Goal: Check status: Check status

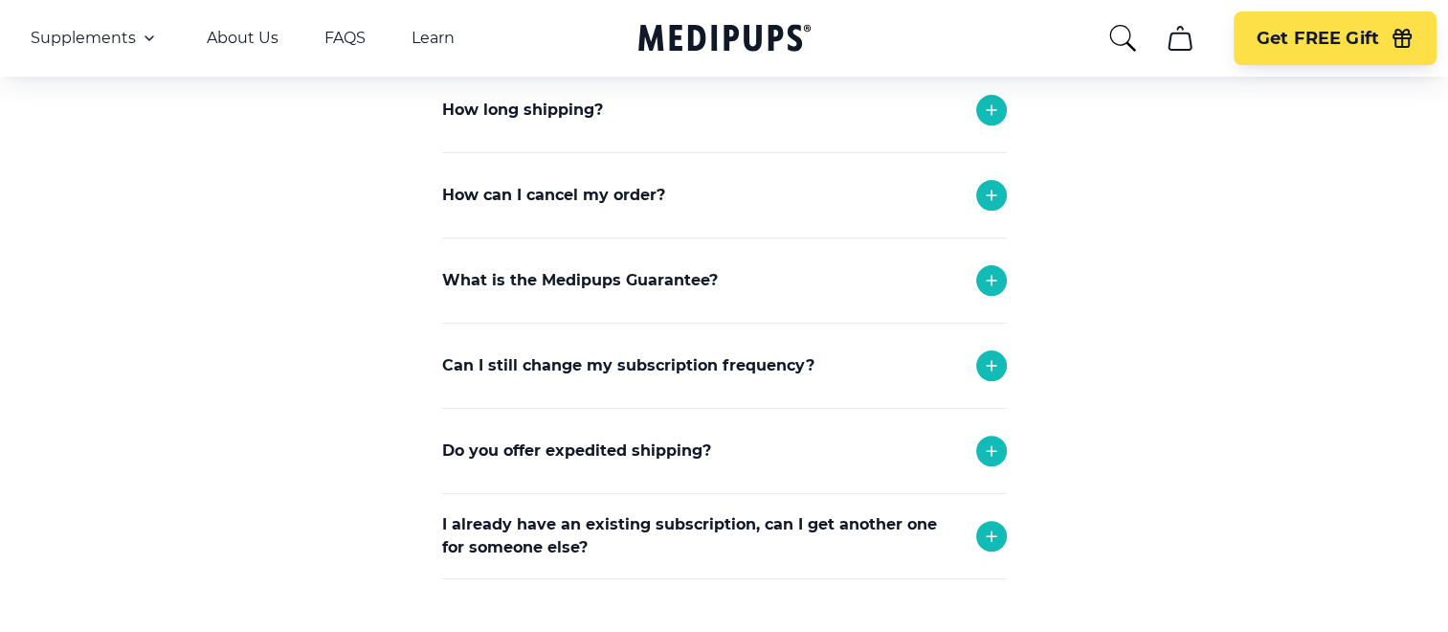
scroll to position [502, 0]
click at [988, 191] on icon at bounding box center [991, 194] width 23 height 23
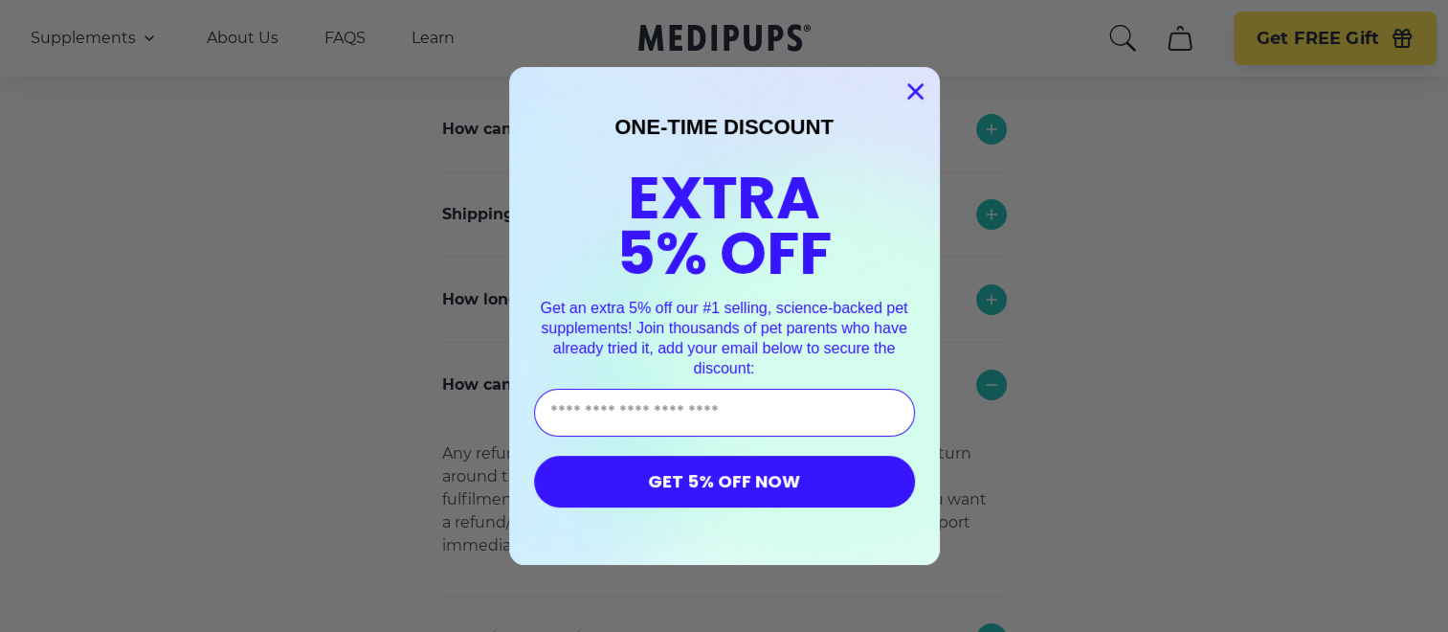
scroll to position [306, 0]
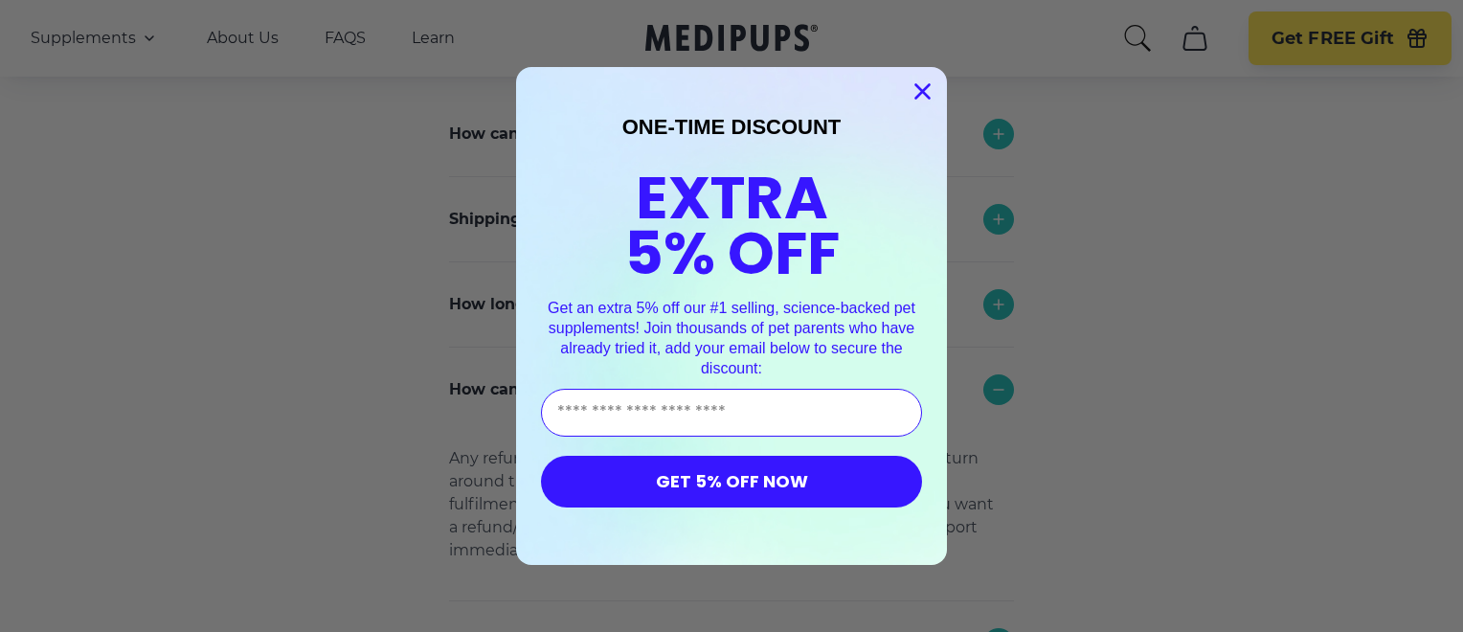
click at [908, 91] on circle "Close dialog" at bounding box center [923, 92] width 32 height 32
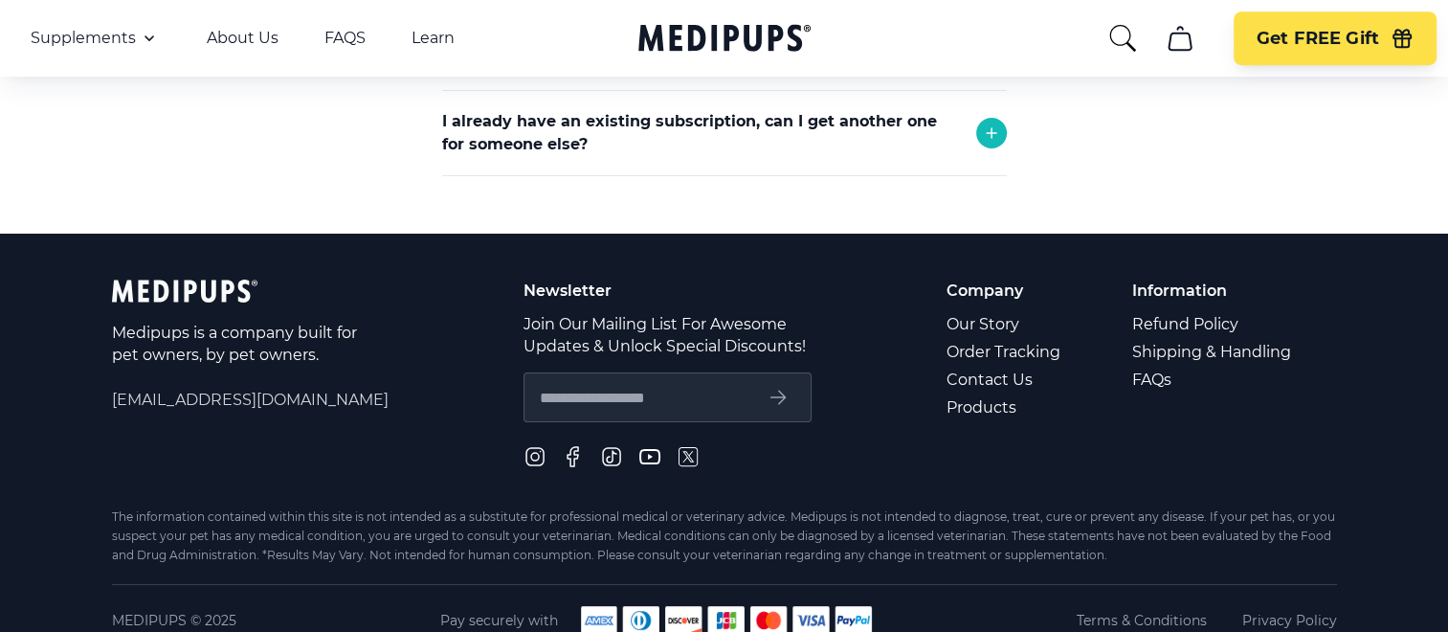
scroll to position [1094, 0]
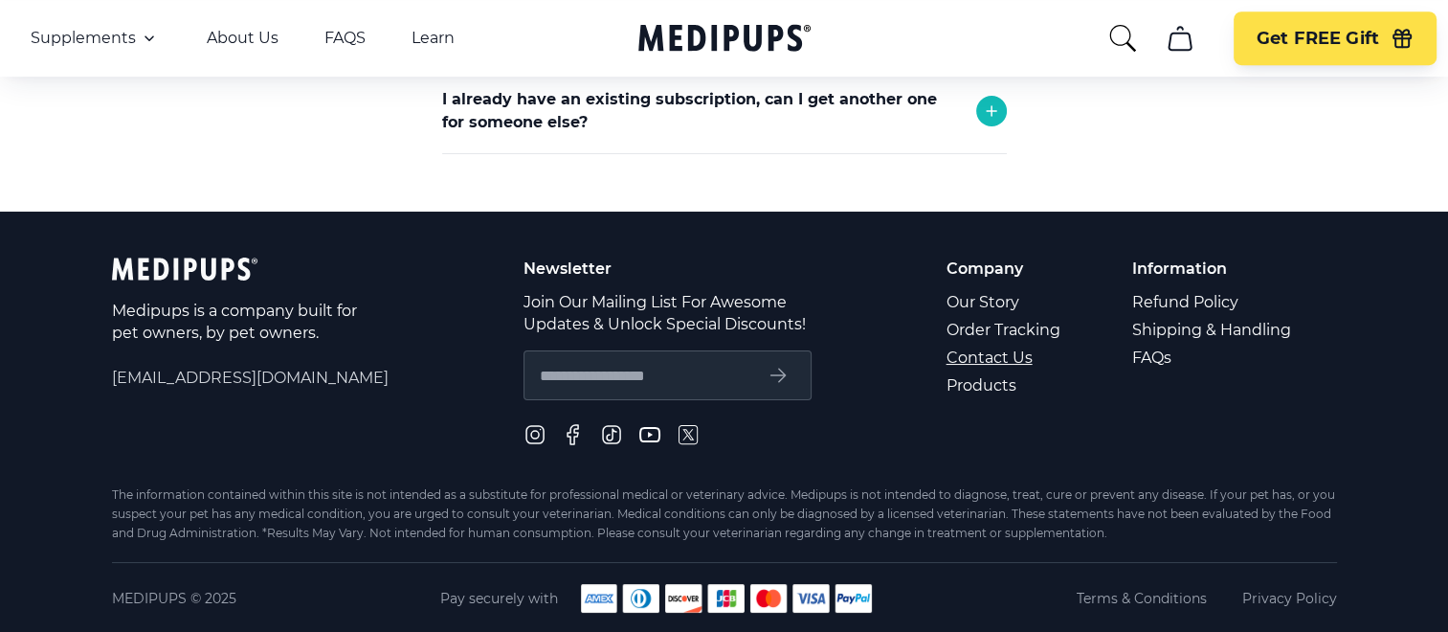
click at [999, 354] on link "Contact Us" at bounding box center [1005, 358] width 117 height 28
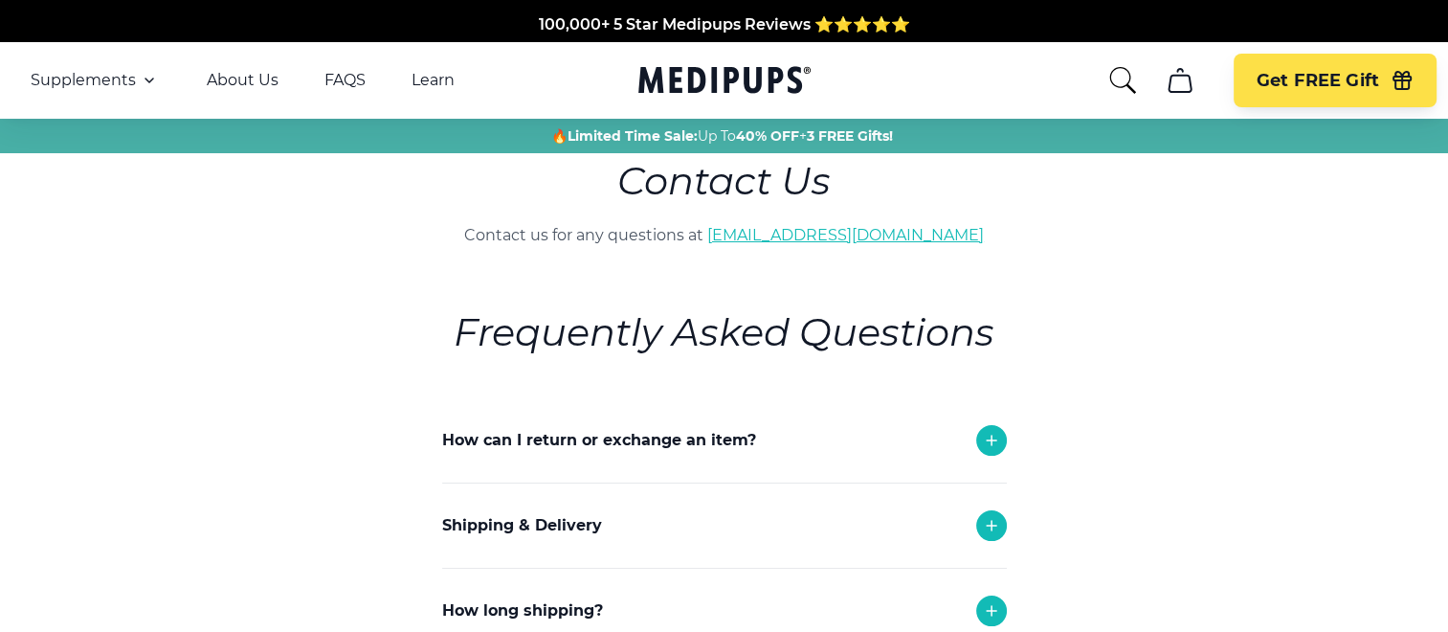
click at [863, 236] on link "[EMAIL_ADDRESS][DOMAIN_NAME]" at bounding box center [845, 235] width 277 height 18
click at [839, 231] on link "[EMAIL_ADDRESS][DOMAIN_NAME]" at bounding box center [845, 235] width 277 height 18
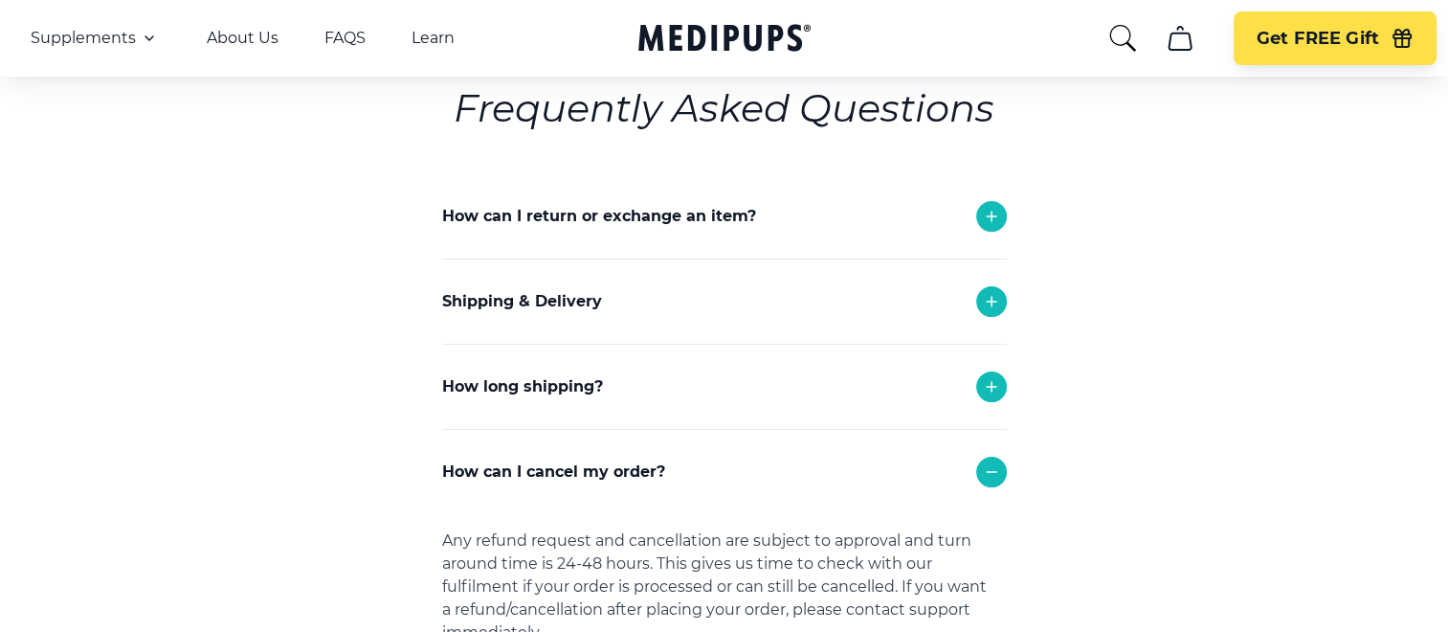
scroll to position [220, 0]
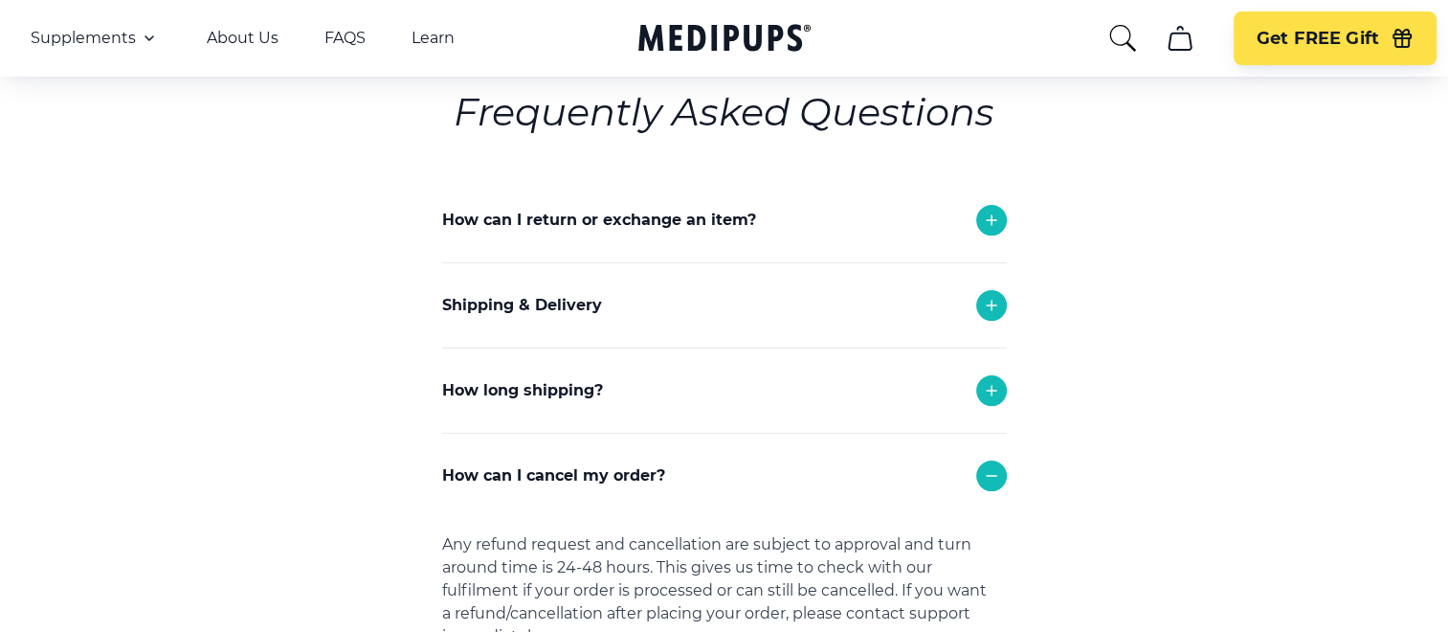
click at [987, 222] on icon at bounding box center [991, 220] width 23 height 23
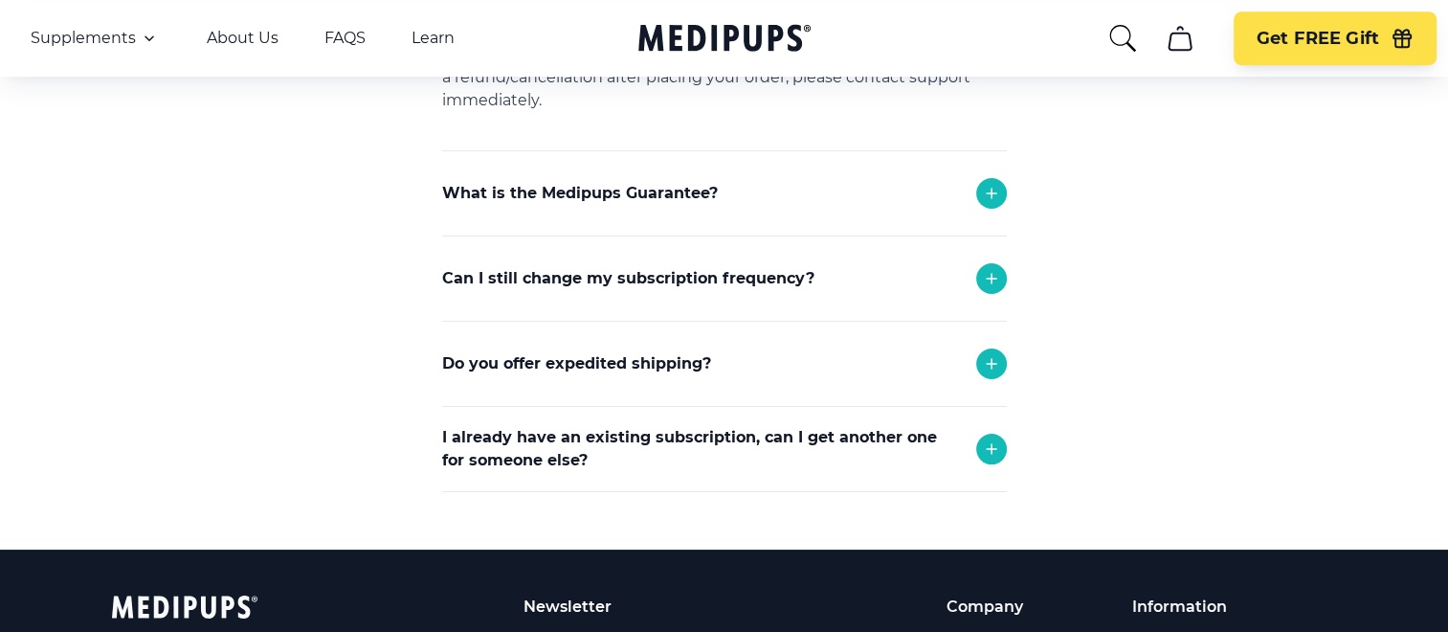
scroll to position [1307, 0]
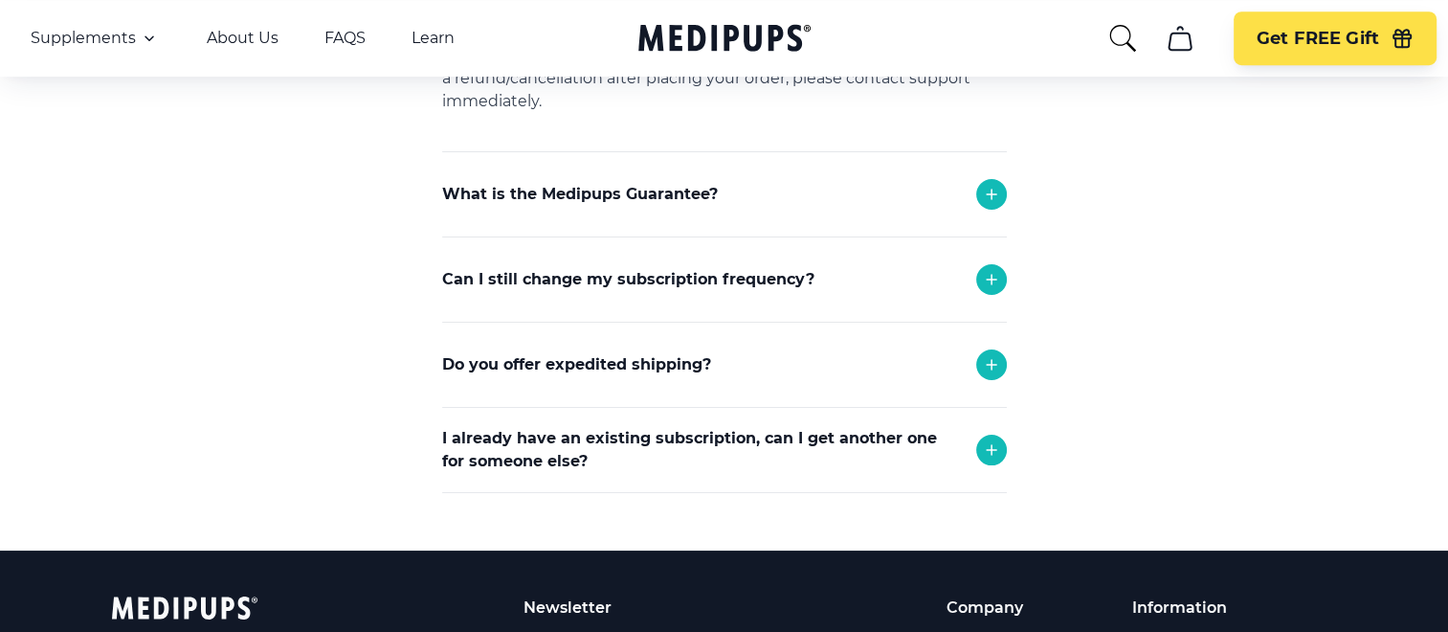
click at [1000, 272] on icon at bounding box center [991, 279] width 23 height 23
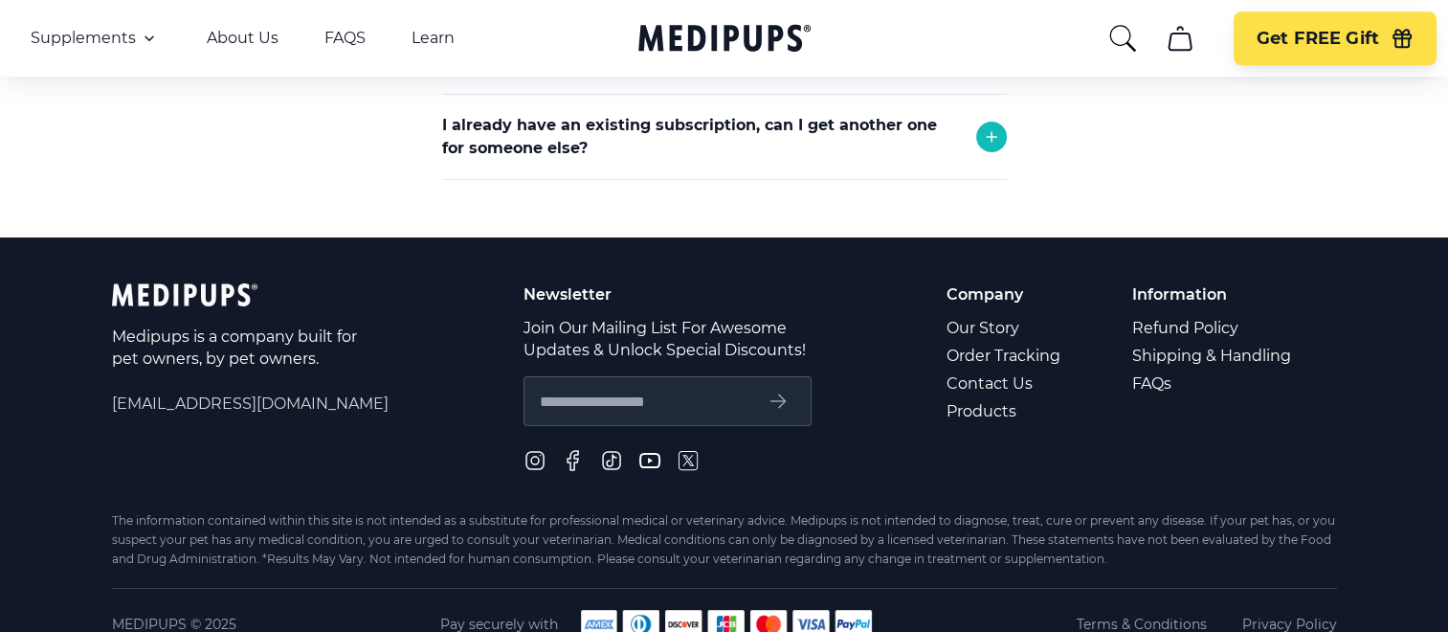
scroll to position [1712, 0]
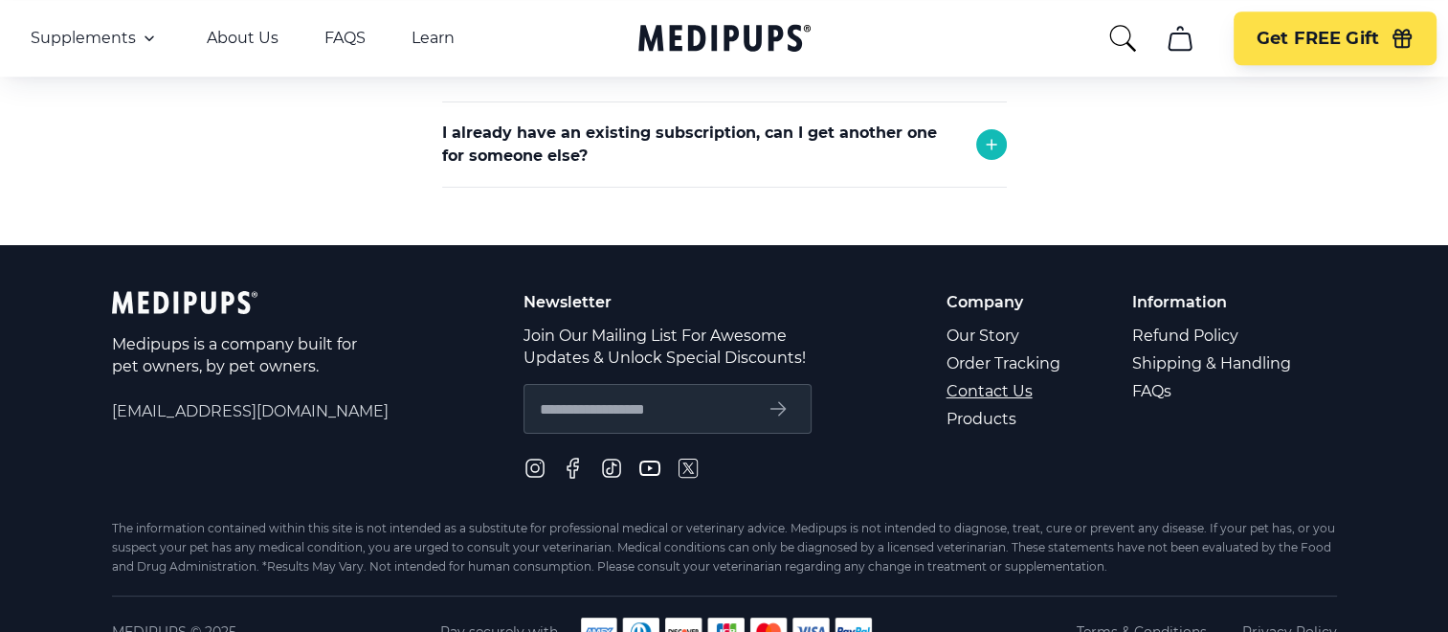
click at [1022, 385] on link "Contact Us" at bounding box center [1005, 391] width 117 height 28
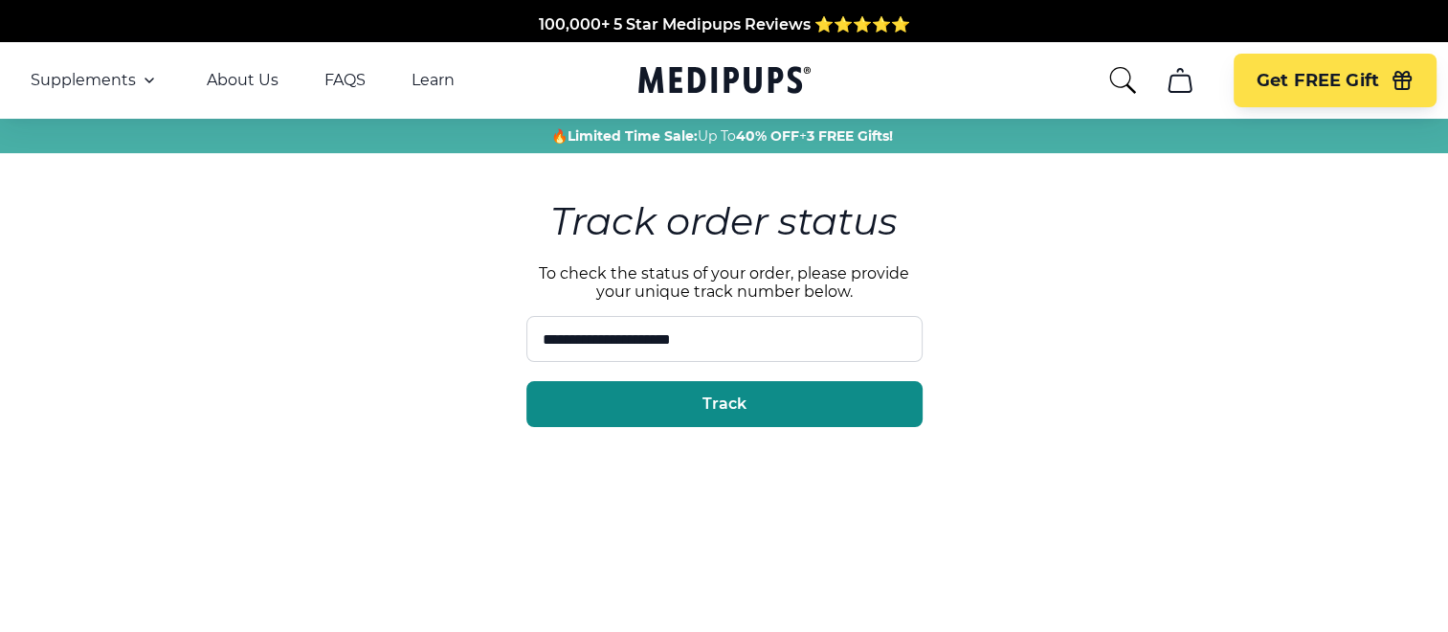
type input "**********"
click at [743, 417] on button "Track" at bounding box center [725, 404] width 396 height 46
click at [774, 396] on button "Track" at bounding box center [725, 404] width 396 height 46
